Goal: Find specific page/section: Find specific page/section

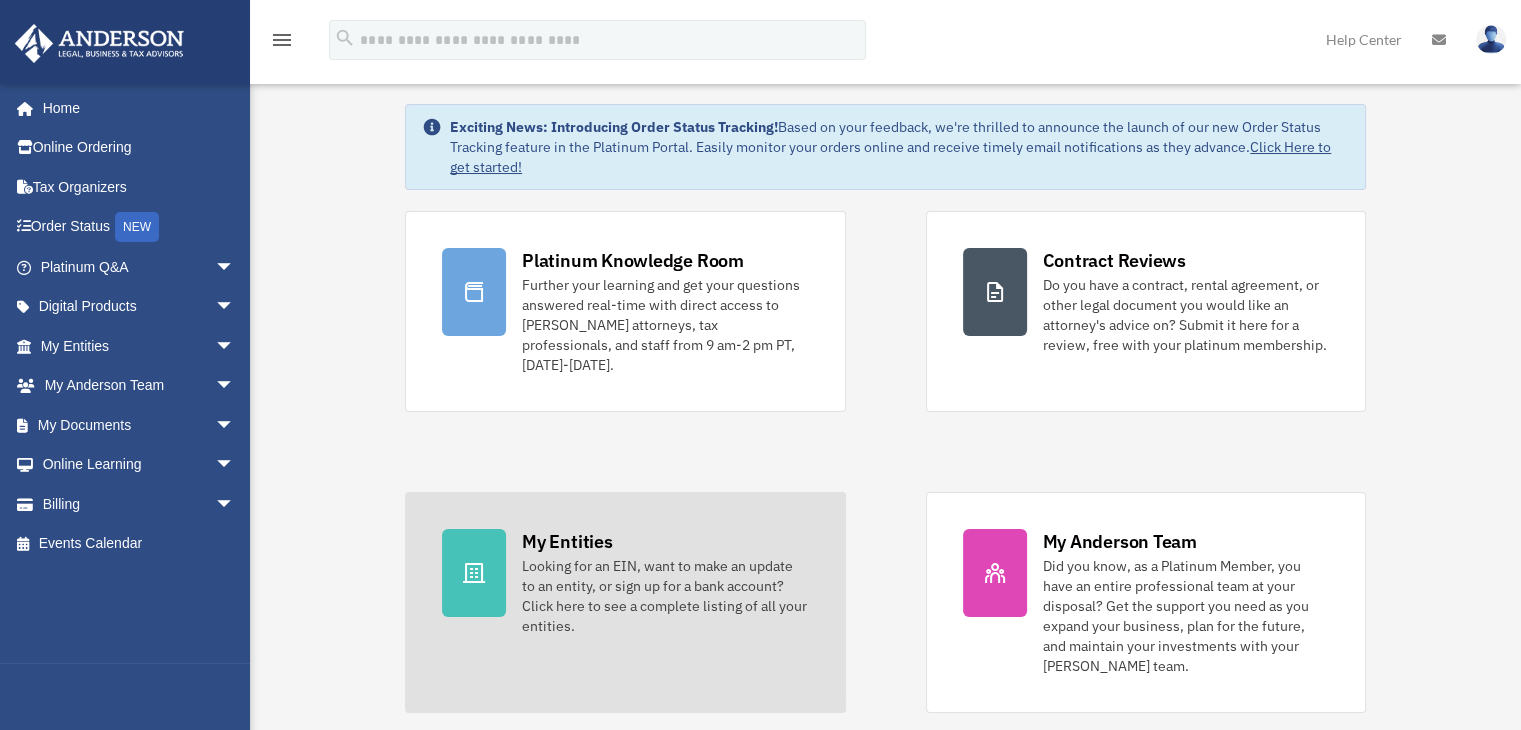
scroll to position [200, 0]
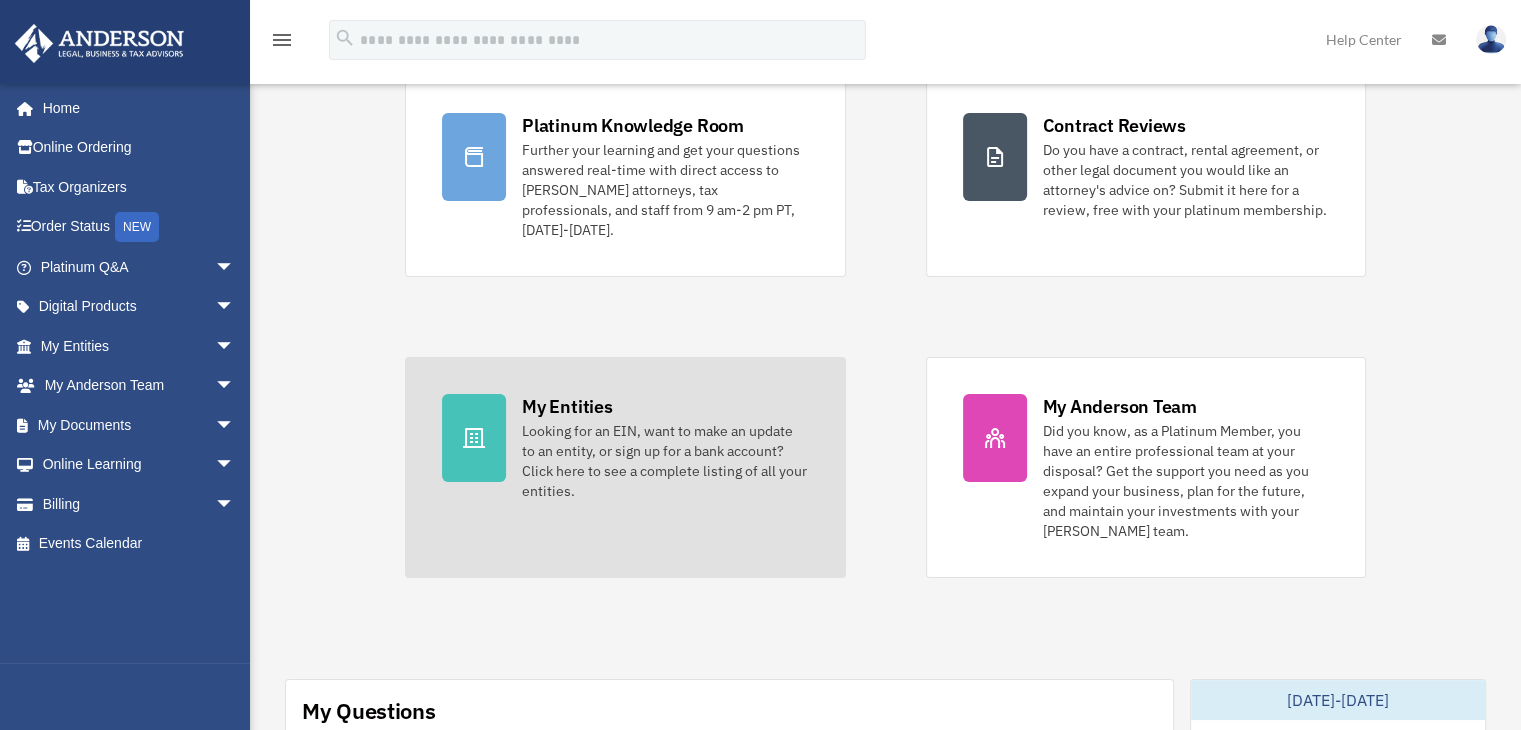
click at [636, 442] on div "Looking for an EIN, want to make an update to an entity, or sign up for a bank …" at bounding box center [665, 461] width 286 height 80
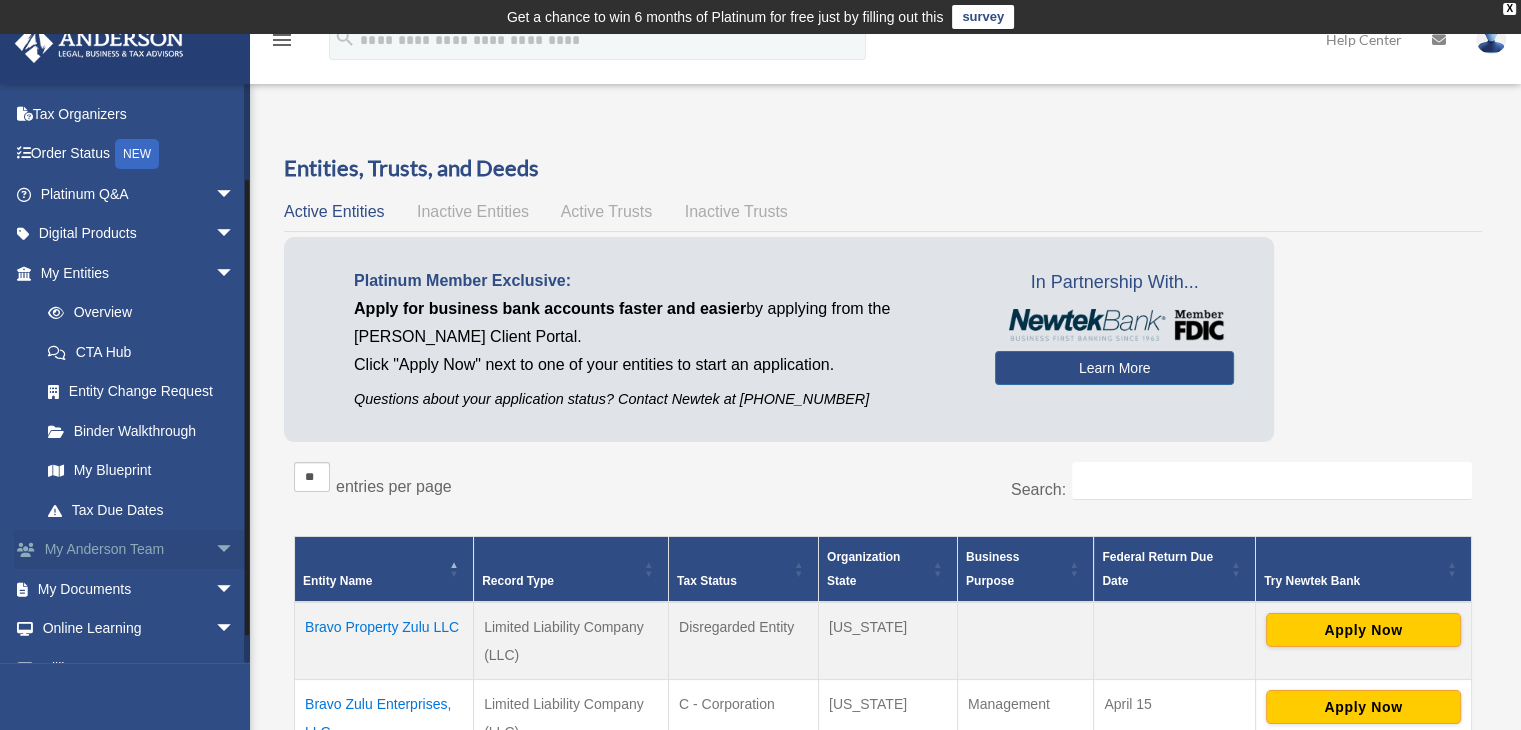
scroll to position [141, 0]
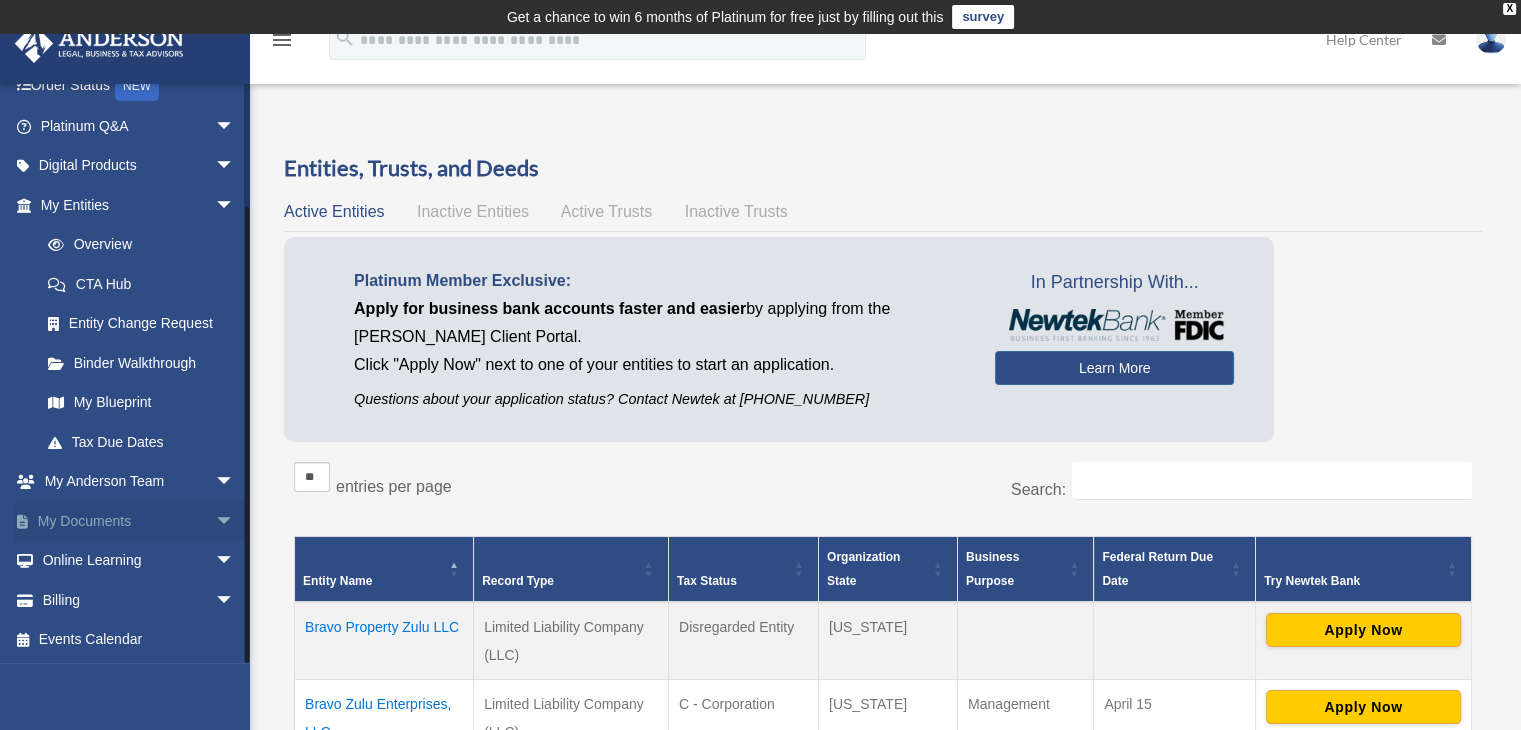
click at [125, 521] on link "My Documents arrow_drop_down" at bounding box center [139, 521] width 251 height 40
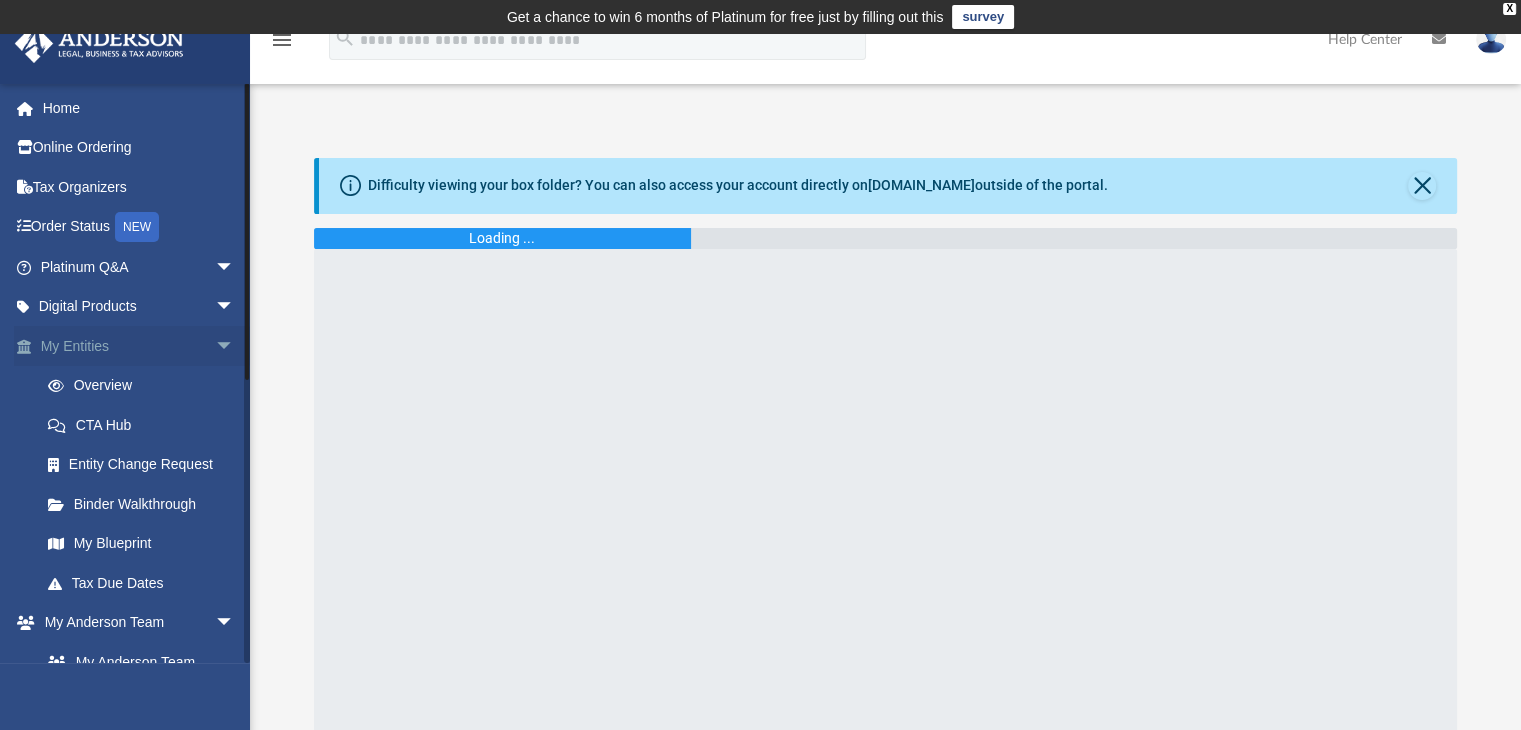
click at [89, 344] on link "My Entities arrow_drop_down" at bounding box center [139, 346] width 251 height 40
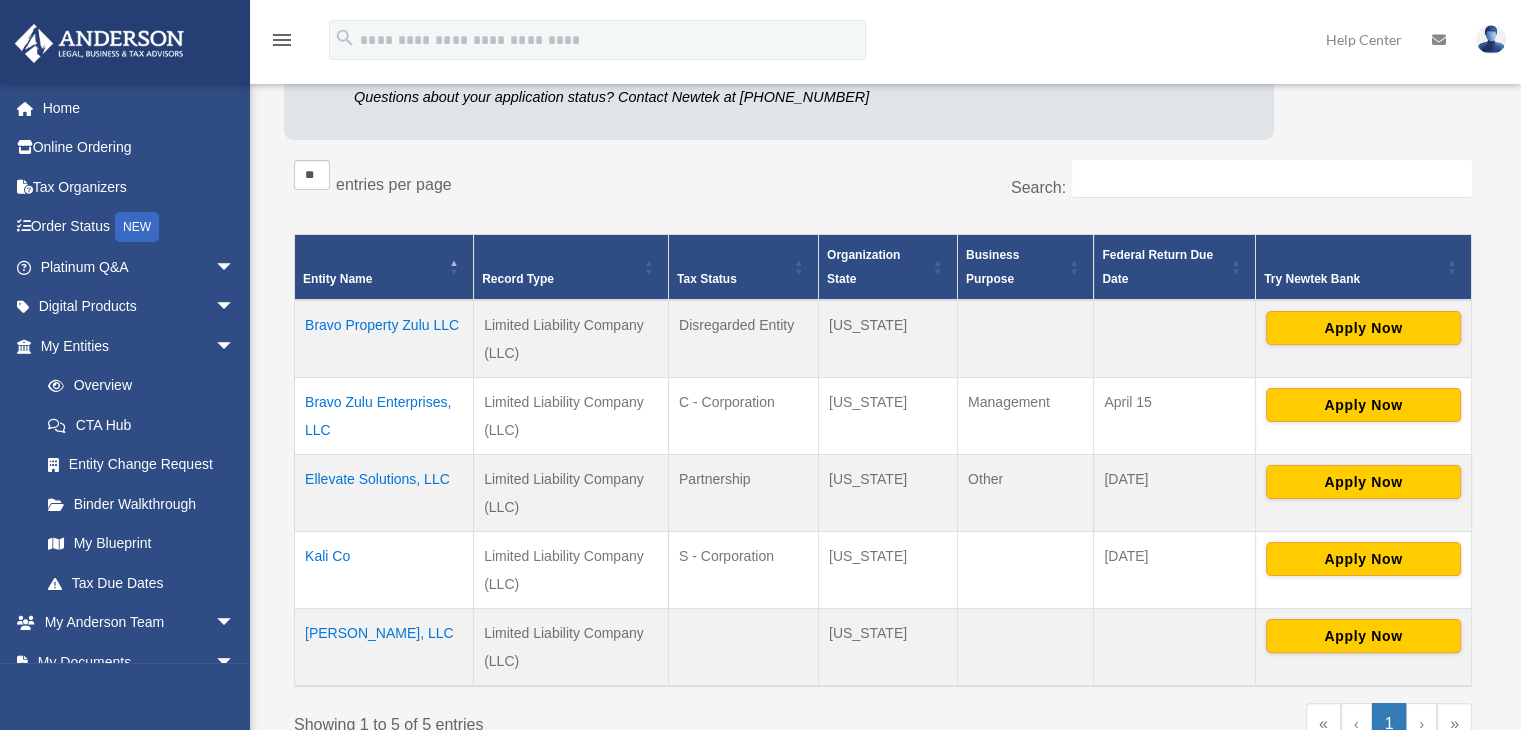
scroll to position [331, 0]
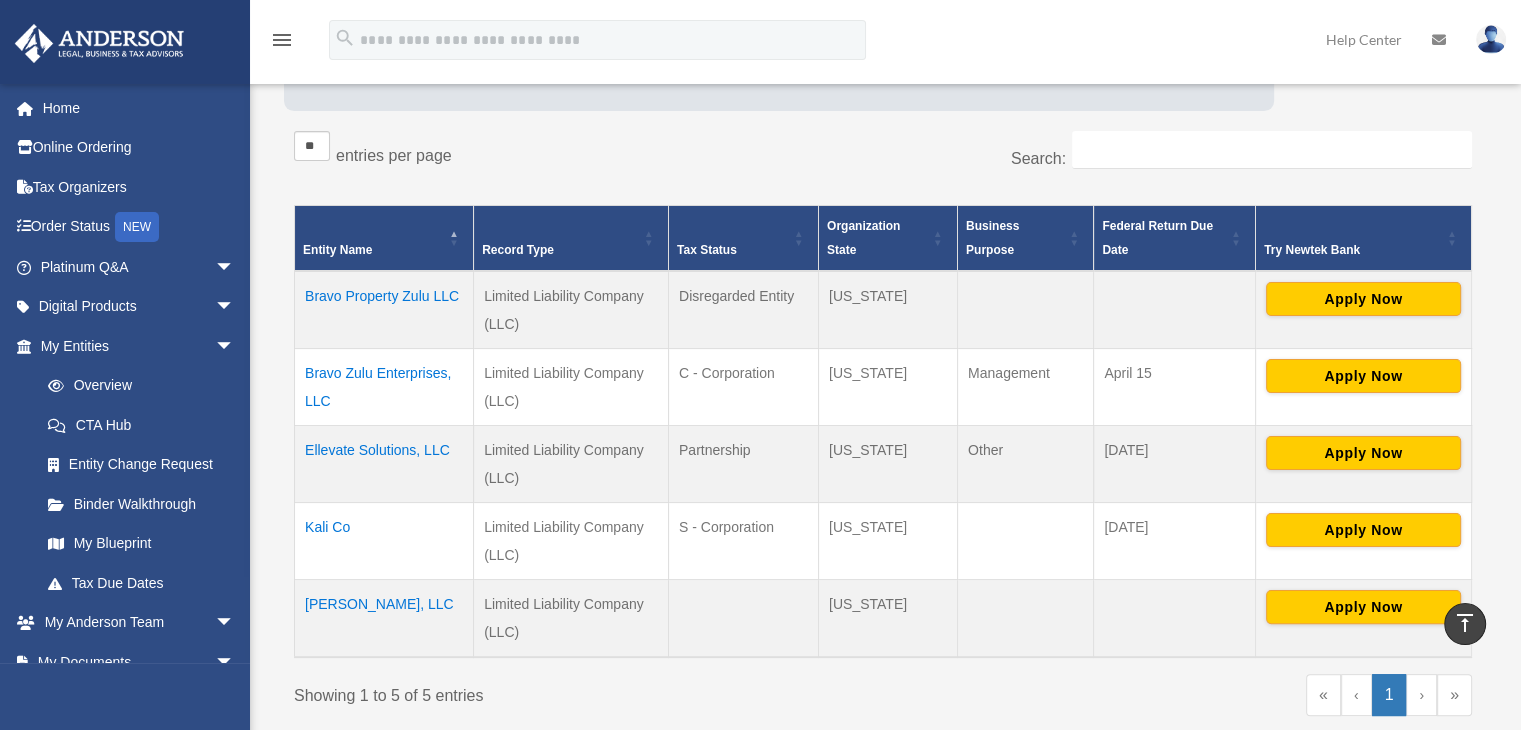
click at [339, 444] on td "Ellevate Solutions, LLC" at bounding box center [384, 463] width 179 height 77
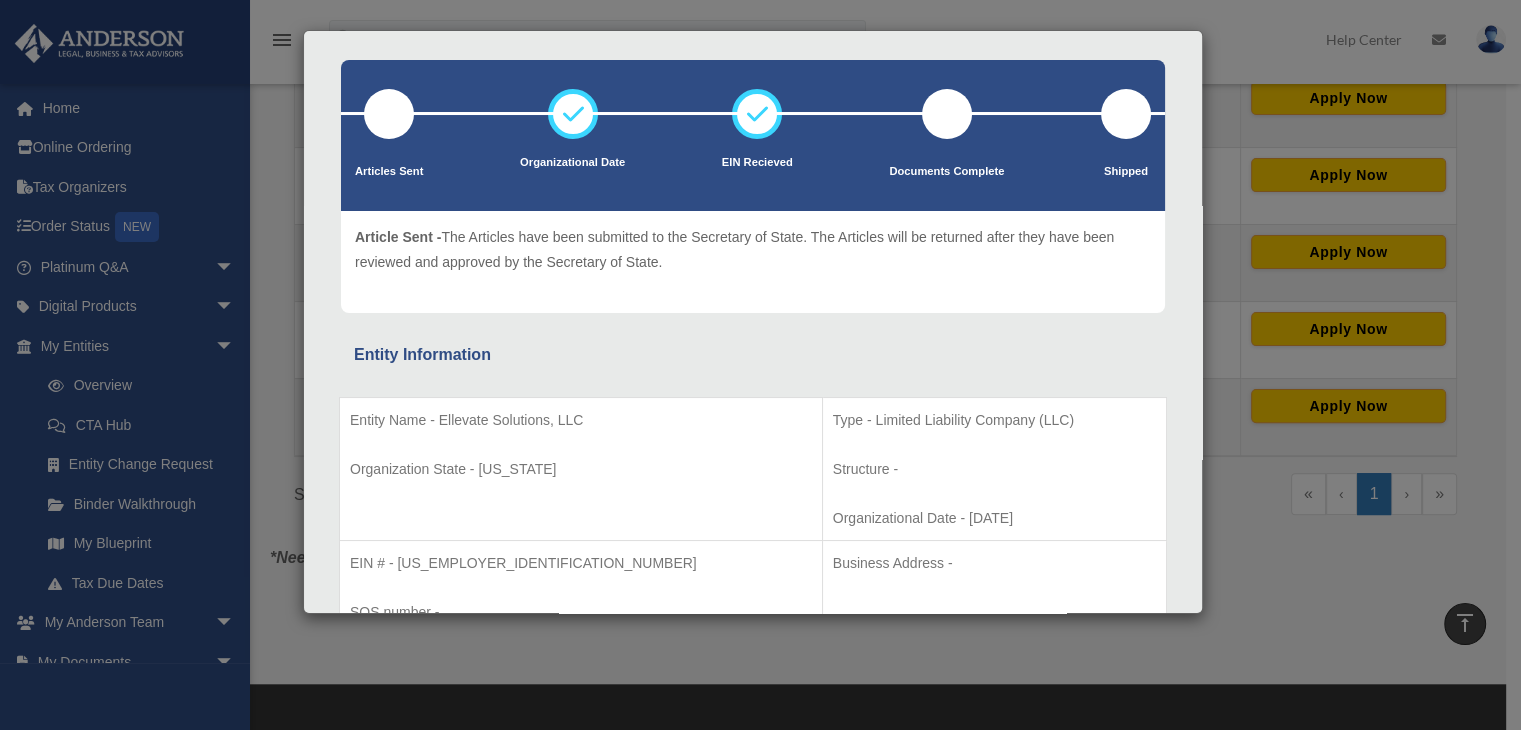
scroll to position [0, 0]
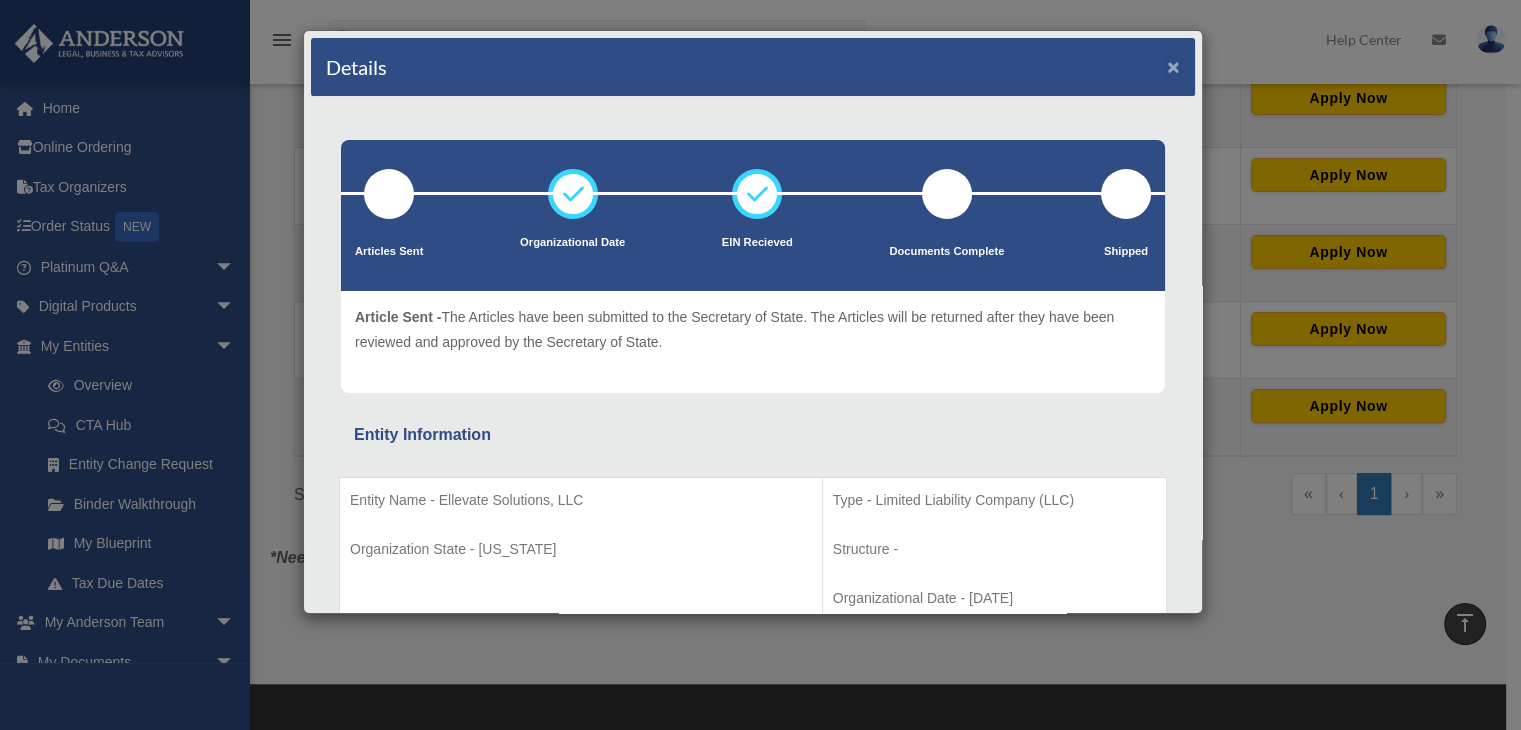
click at [1167, 61] on button "×" at bounding box center [1173, 66] width 13 height 21
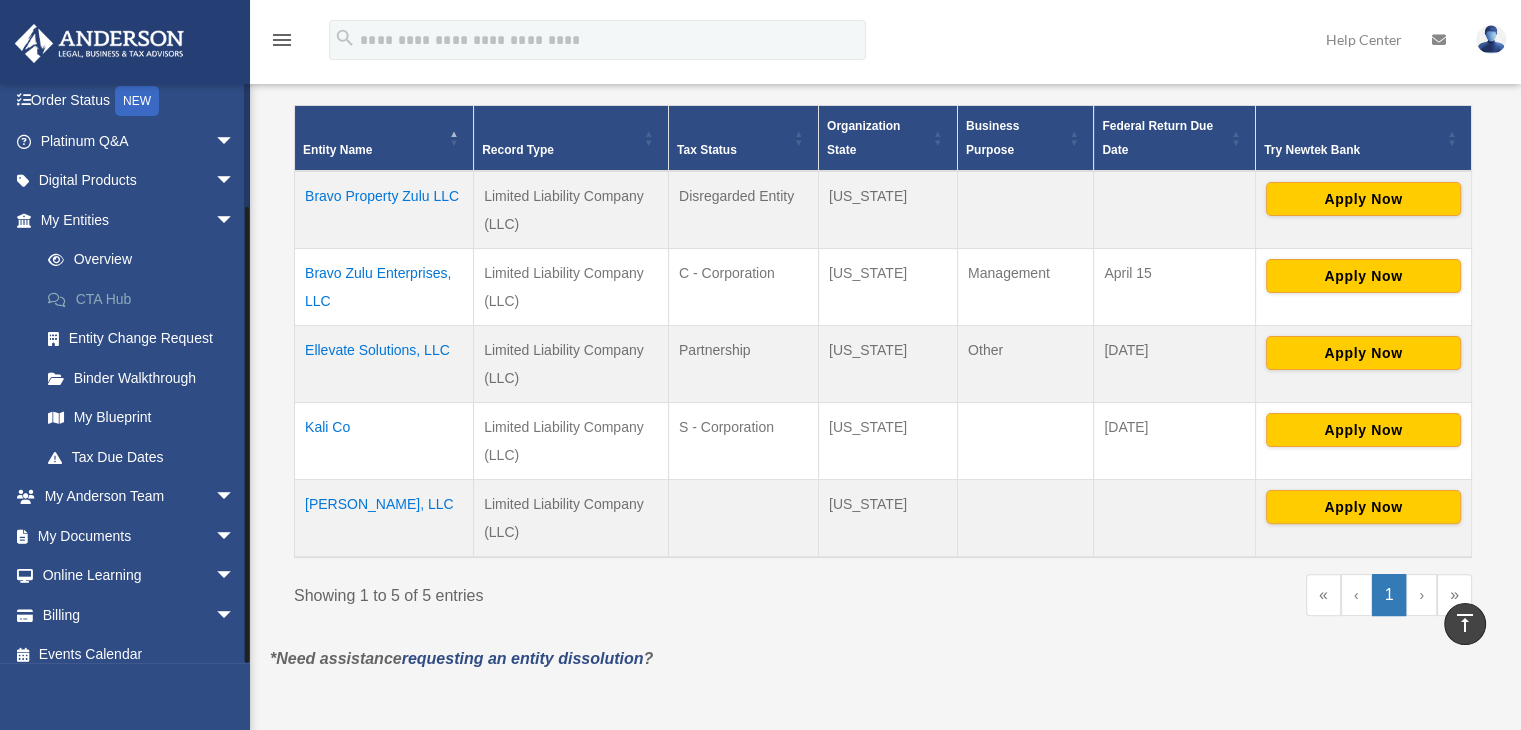
scroll to position [141, 0]
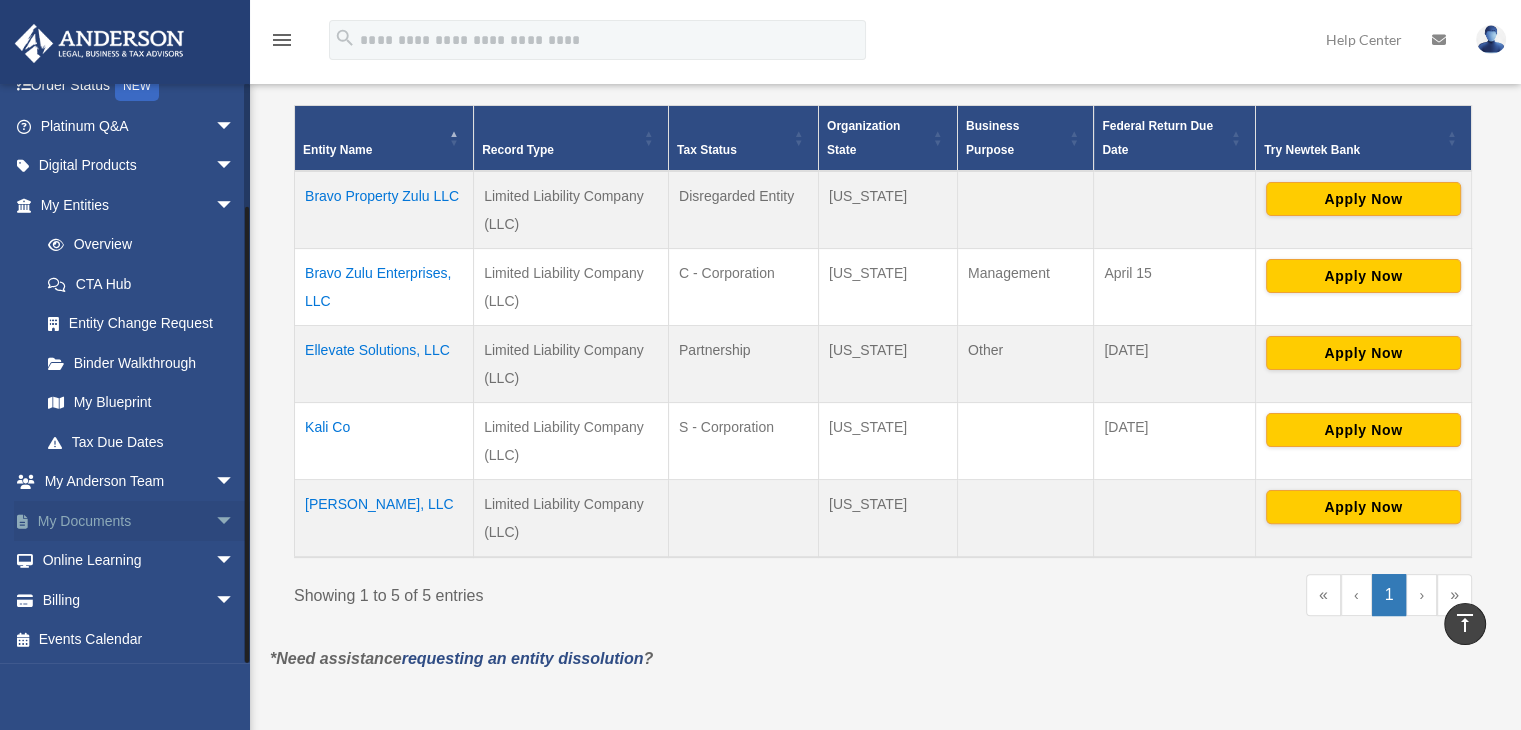
click at [215, 524] on span "arrow_drop_down" at bounding box center [235, 521] width 40 height 41
click at [151, 566] on link "Box" at bounding box center [146, 561] width 237 height 40
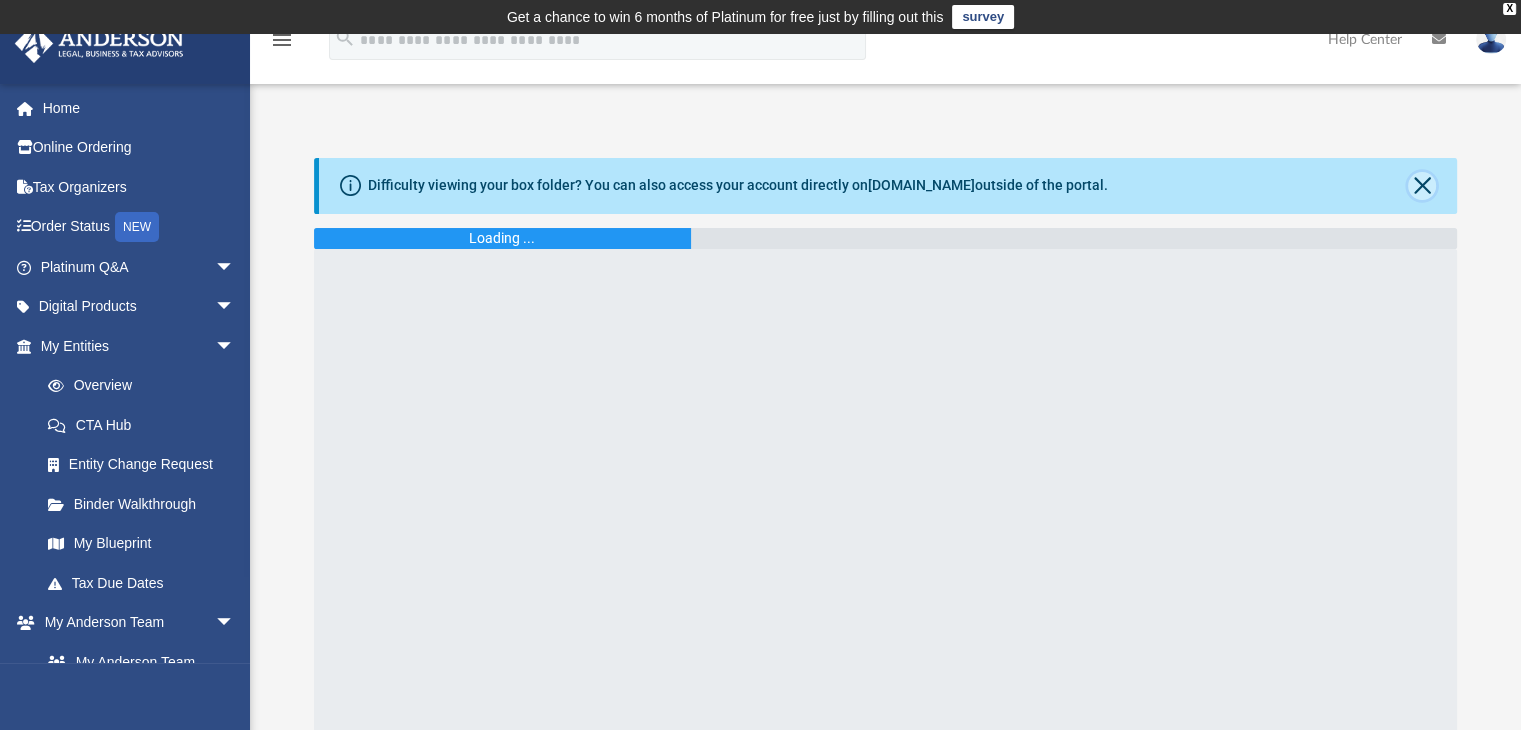
click at [1425, 188] on button "Close" at bounding box center [1422, 186] width 28 height 28
